Goal: Navigation & Orientation: Find specific page/section

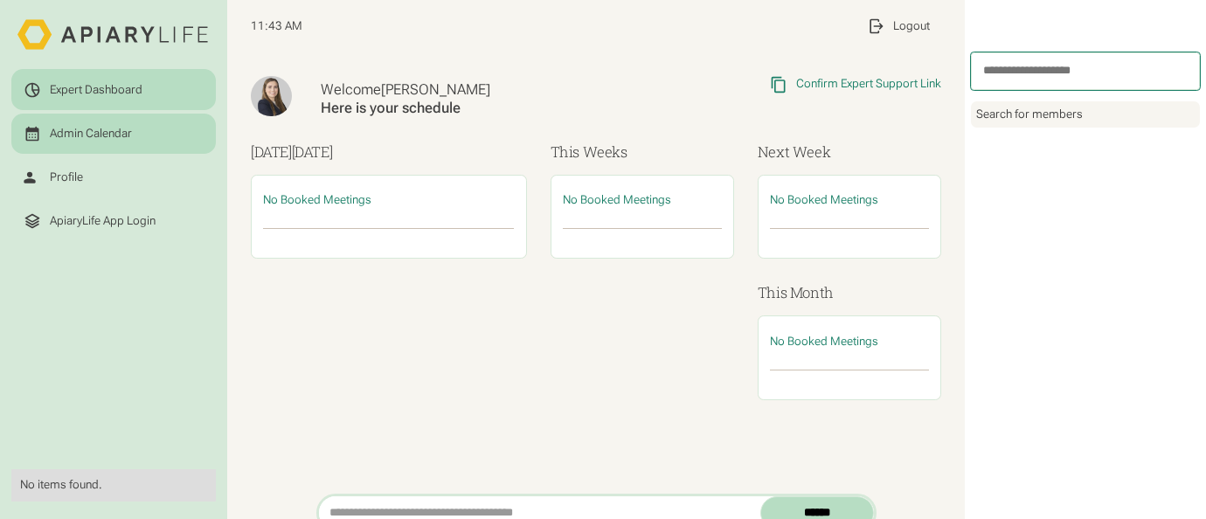
click at [53, 133] on div "Admin Calendar" at bounding box center [91, 134] width 82 height 15
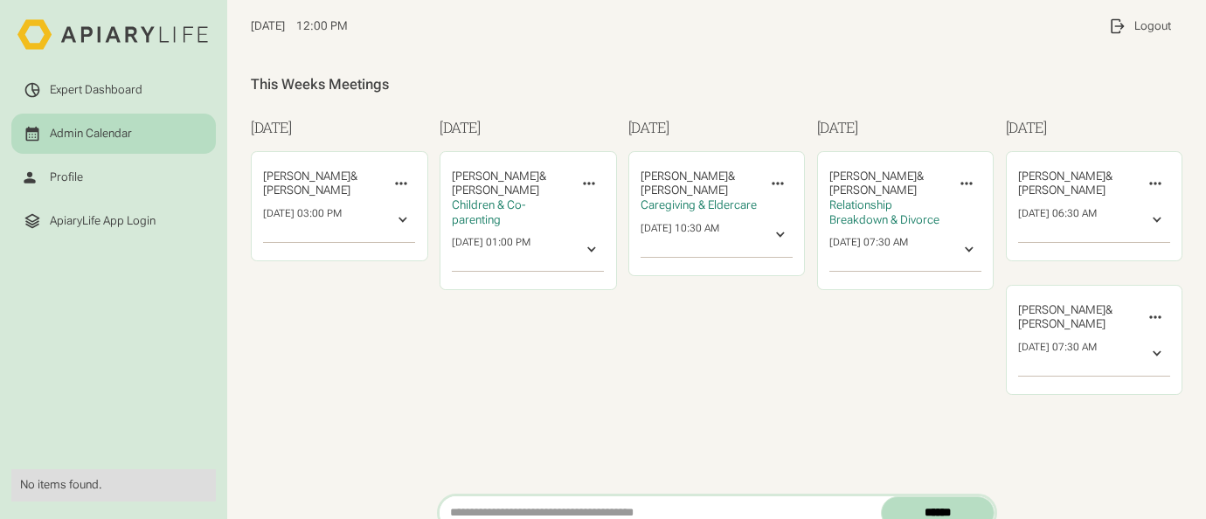
drag, startPoint x: 879, startPoint y: 373, endPoint x: 862, endPoint y: 374, distance: 17.5
click at [879, 373] on div "[DATE] [PERSON_NAME] & ‍ [PERSON_NAME] Relationship Breakdown & Divorce Invite …" at bounding box center [905, 267] width 177 height 301
